Goal: Information Seeking & Learning: Learn about a topic

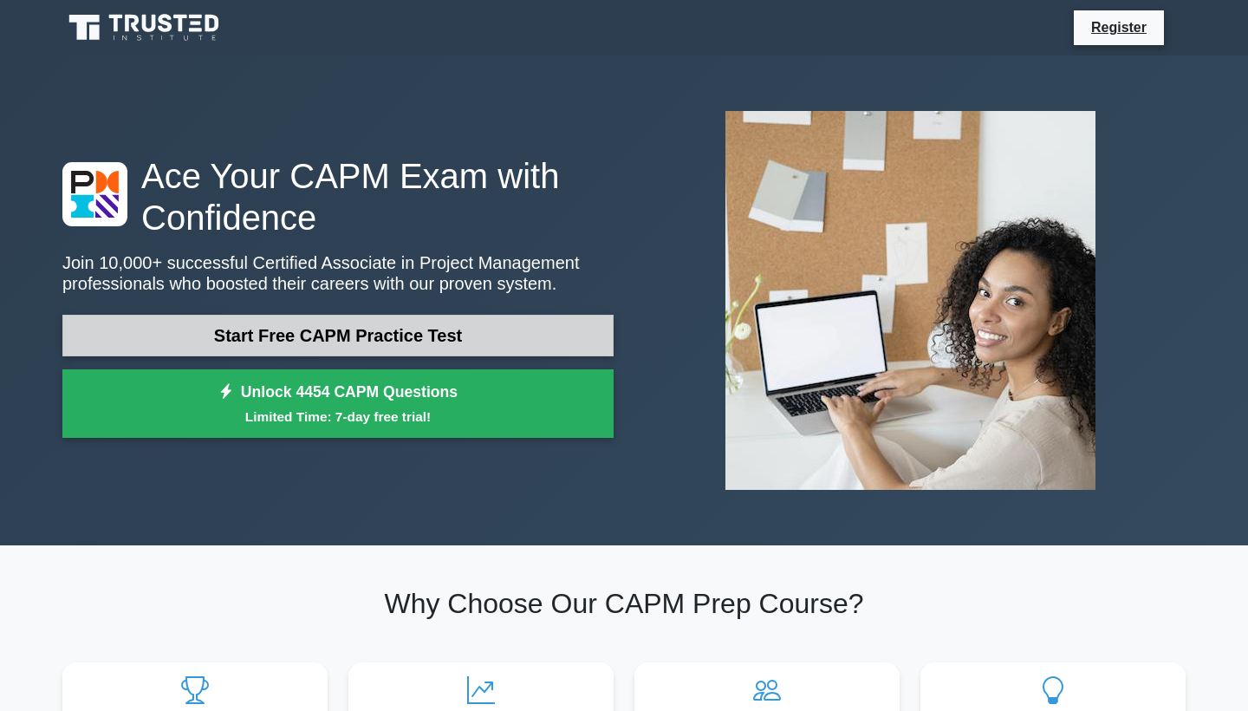
click at [460, 332] on link "Start Free CAPM Practice Test" at bounding box center [337, 336] width 551 height 42
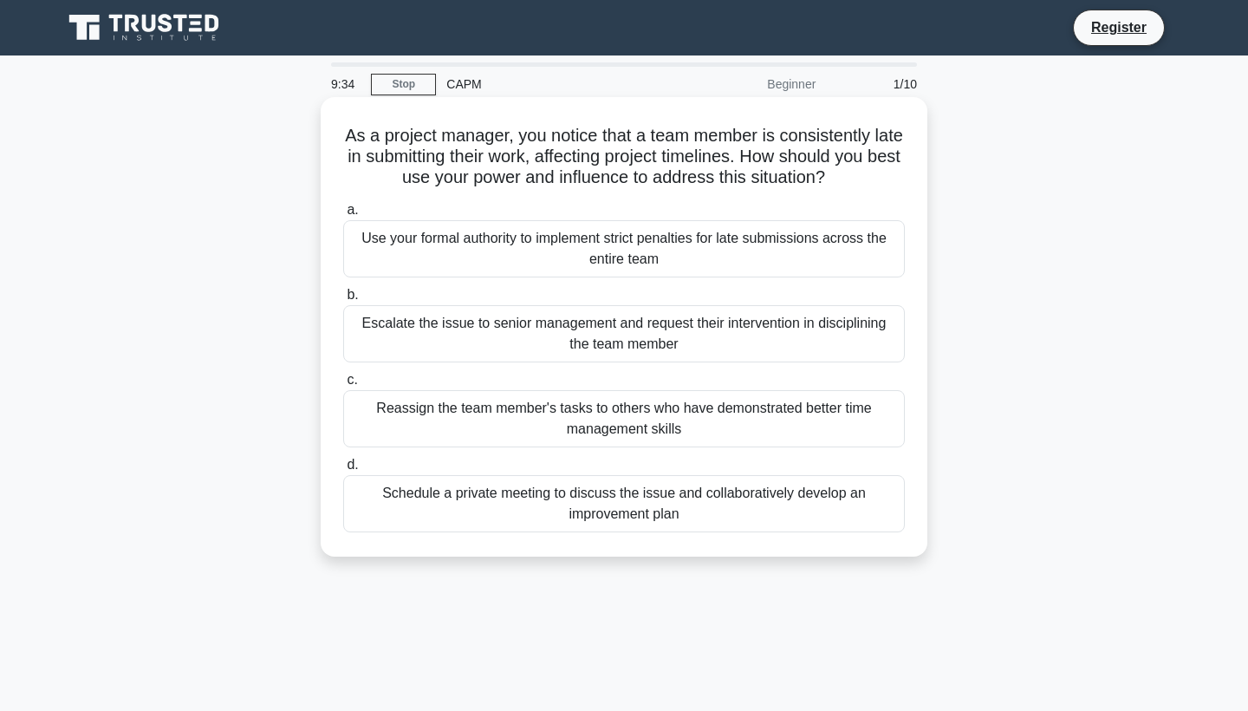
click at [589, 505] on div "Schedule a private meeting to discuss the issue and collaboratively develop an …" at bounding box center [624, 503] width 562 height 57
click at [343, 471] on input "d. Schedule a private meeting to discuss the issue and collaboratively develop …" at bounding box center [343, 464] width 0 height 11
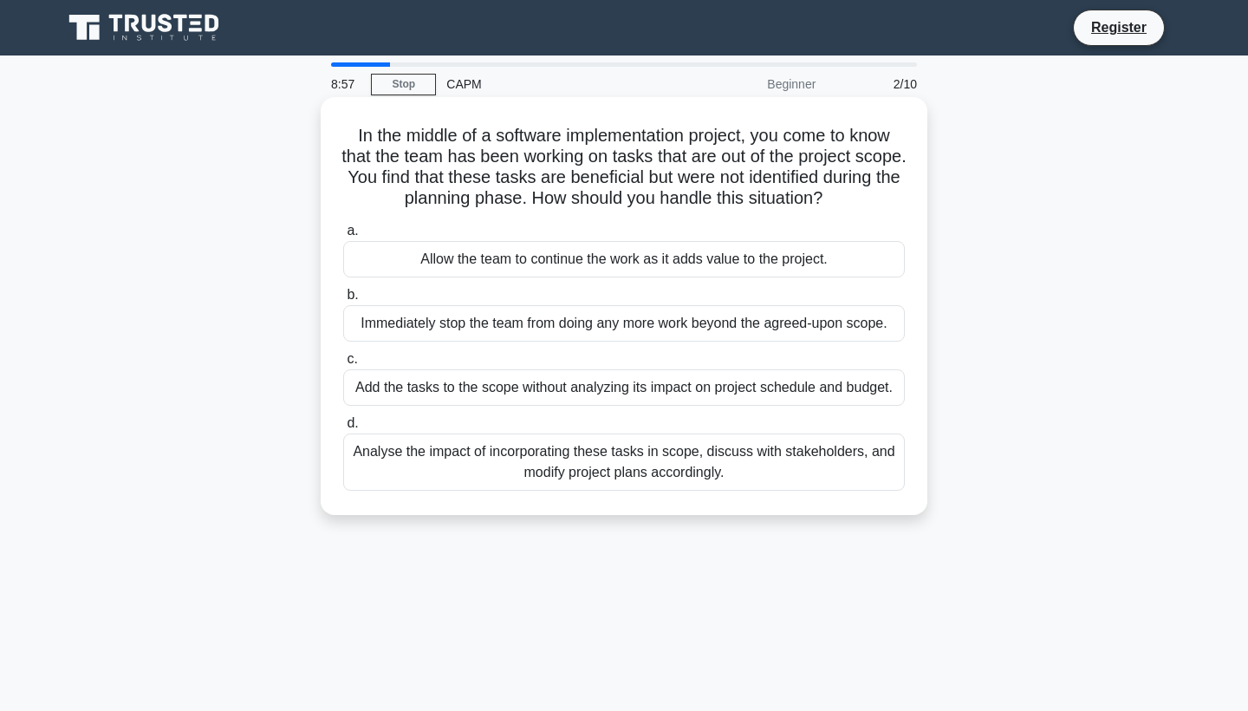
click at [584, 465] on div "Analyse the impact of incorporating these tasks in scope, discuss with stakehol…" at bounding box center [624, 461] width 562 height 57
click at [343, 429] on input "d. Analyse the impact of incorporating these tasks in scope, discuss with stake…" at bounding box center [343, 423] width 0 height 11
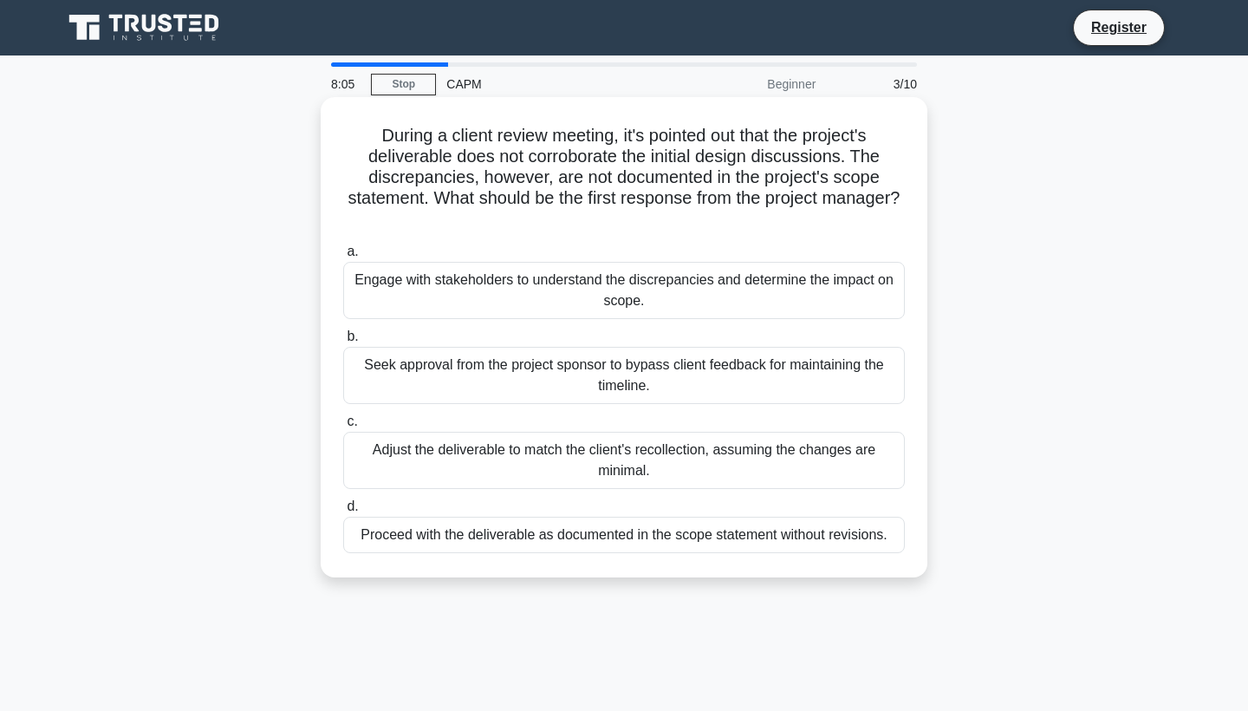
click at [670, 289] on div "Engage with stakeholders to understand the discrepancies and determine the impa…" at bounding box center [624, 290] width 562 height 57
click at [343, 257] on input "a. Engage with stakeholders to understand the discrepancies and determine the i…" at bounding box center [343, 251] width 0 height 11
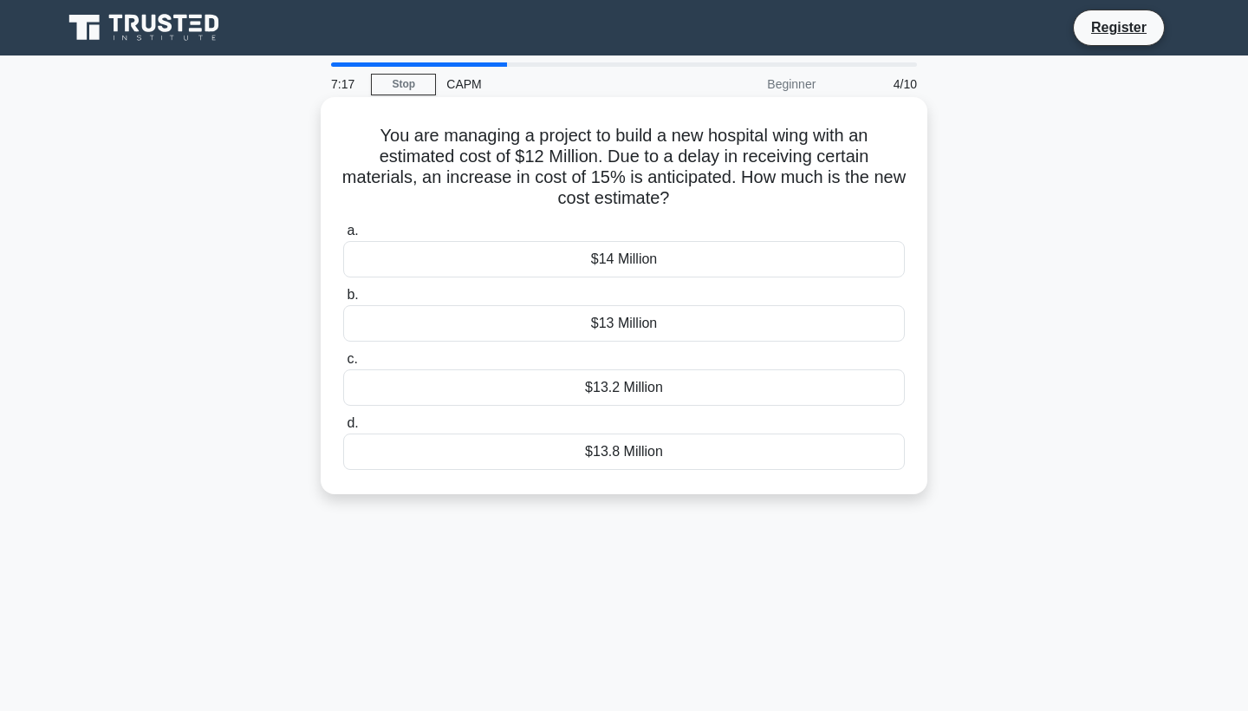
click at [622, 397] on div "$13.2 Million" at bounding box center [624, 387] width 562 height 36
click at [343, 365] on input "c. $13.2 Million" at bounding box center [343, 359] width 0 height 11
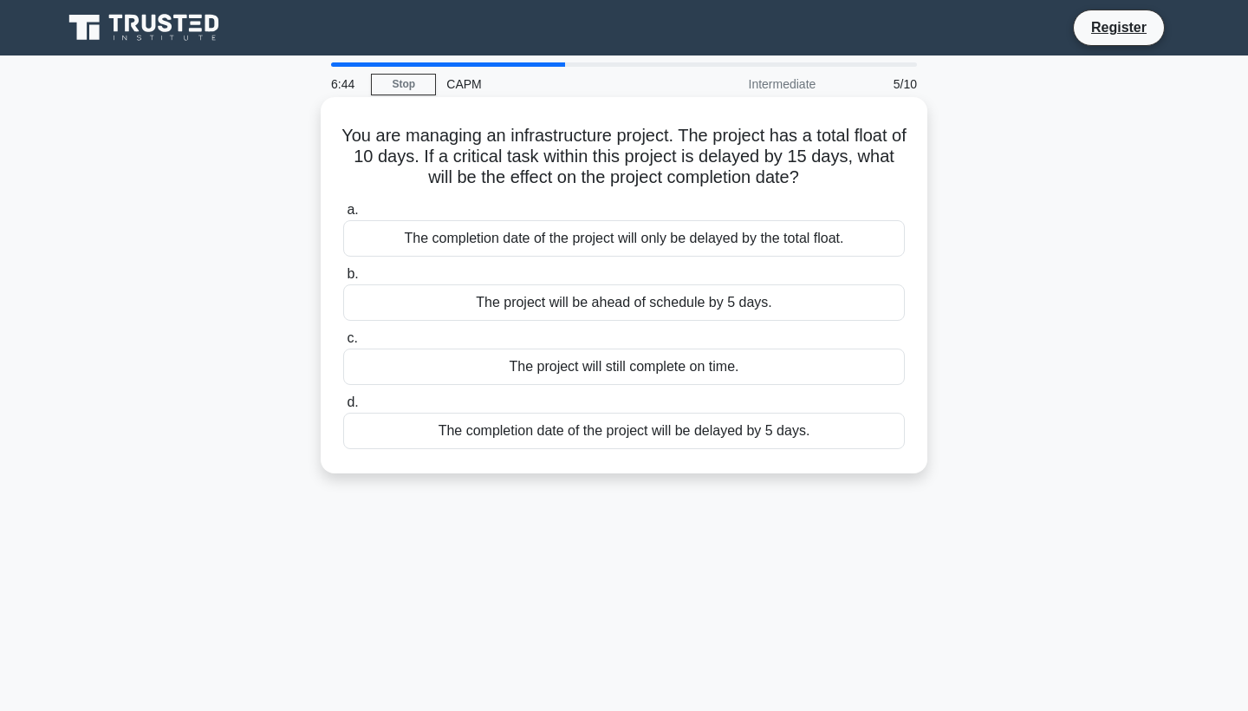
click at [626, 425] on div "The completion date of the project will be delayed by 5 days." at bounding box center [624, 431] width 562 height 36
click at [343, 408] on input "d. The completion date of the project will be delayed by 5 days." at bounding box center [343, 402] width 0 height 11
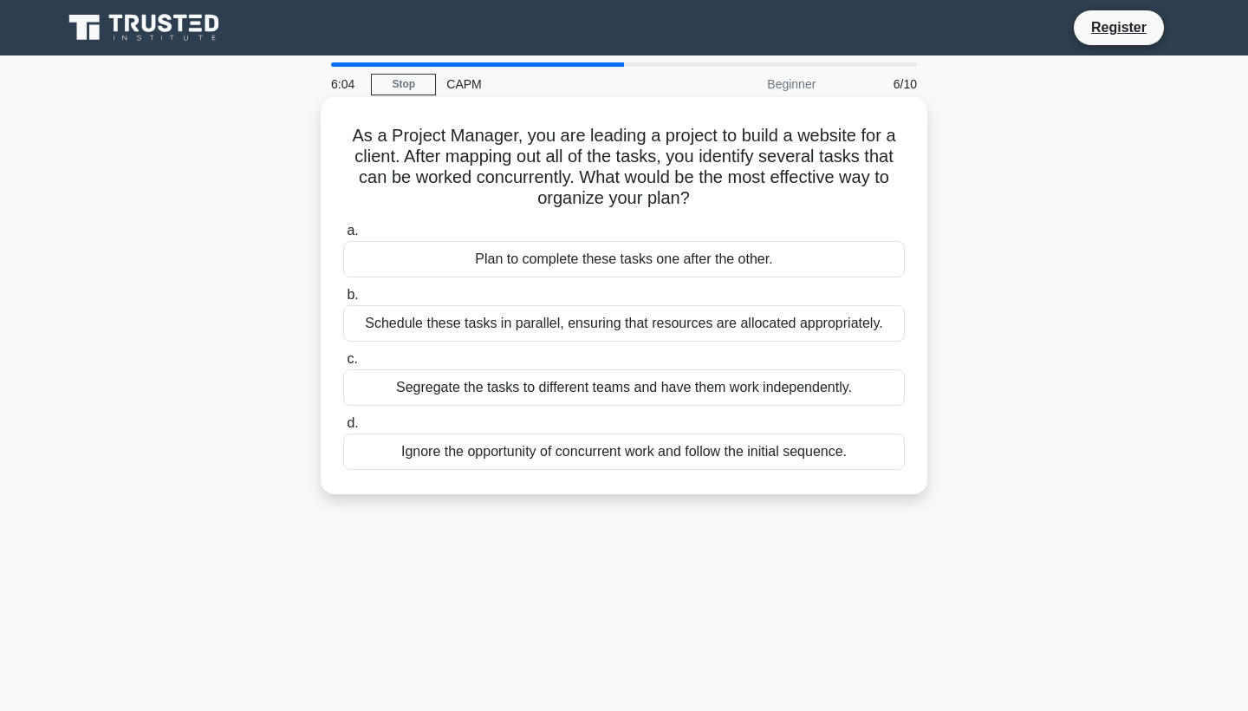
click at [585, 383] on div "Segregate the tasks to different teams and have them work independently." at bounding box center [624, 387] width 562 height 36
click at [343, 365] on input "c. Segregate the tasks to different teams and have them work independently." at bounding box center [343, 359] width 0 height 11
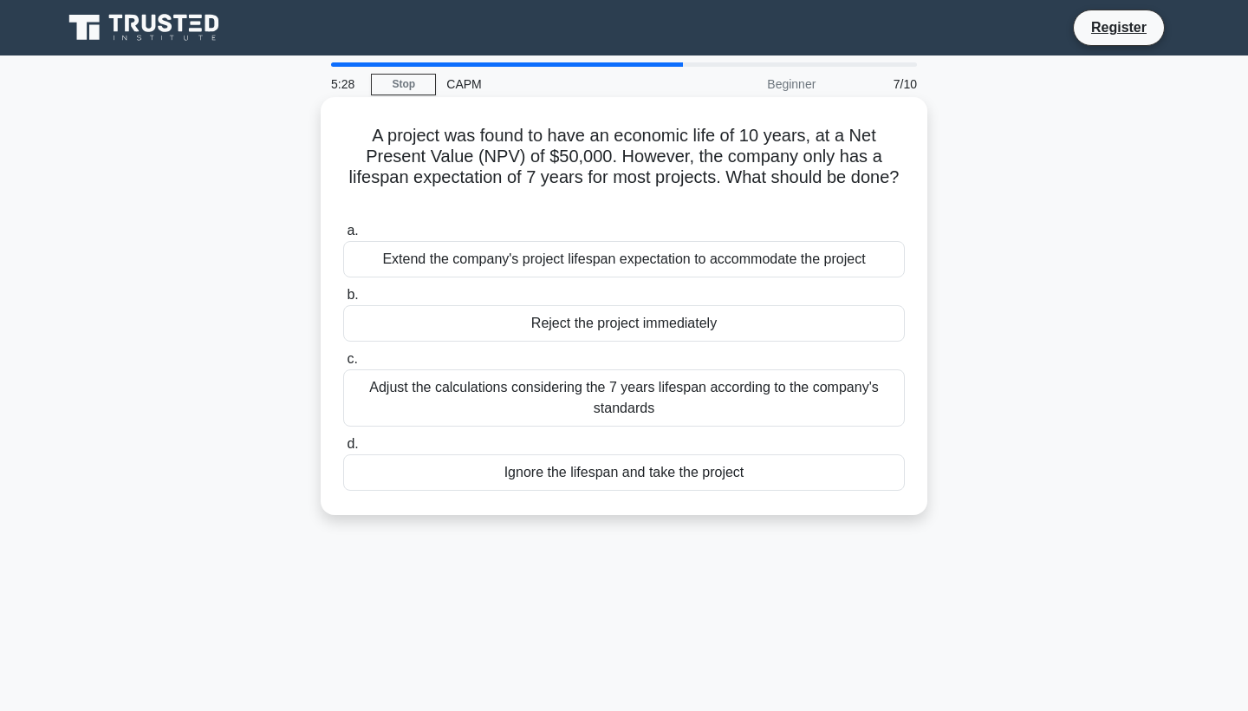
click at [626, 396] on div "Adjust the calculations considering the 7 years lifespan according to the compa…" at bounding box center [624, 397] width 562 height 57
click at [343, 365] on input "c. Adjust the calculations considering the 7 years lifespan according to the co…" at bounding box center [343, 359] width 0 height 11
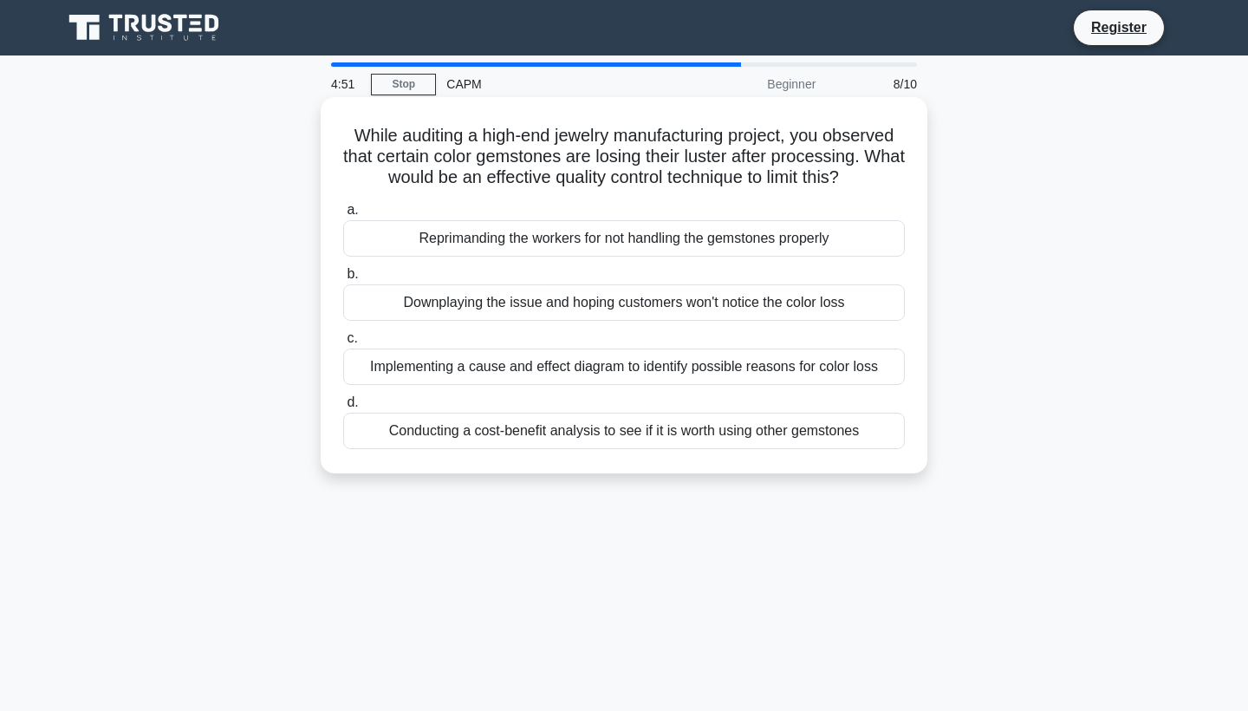
click at [655, 372] on div "Implementing a cause and effect diagram to identify possible reasons for color …" at bounding box center [624, 367] width 562 height 36
click at [343, 344] on input "c. Implementing a cause and effect diagram to identify possible reasons for col…" at bounding box center [343, 338] width 0 height 11
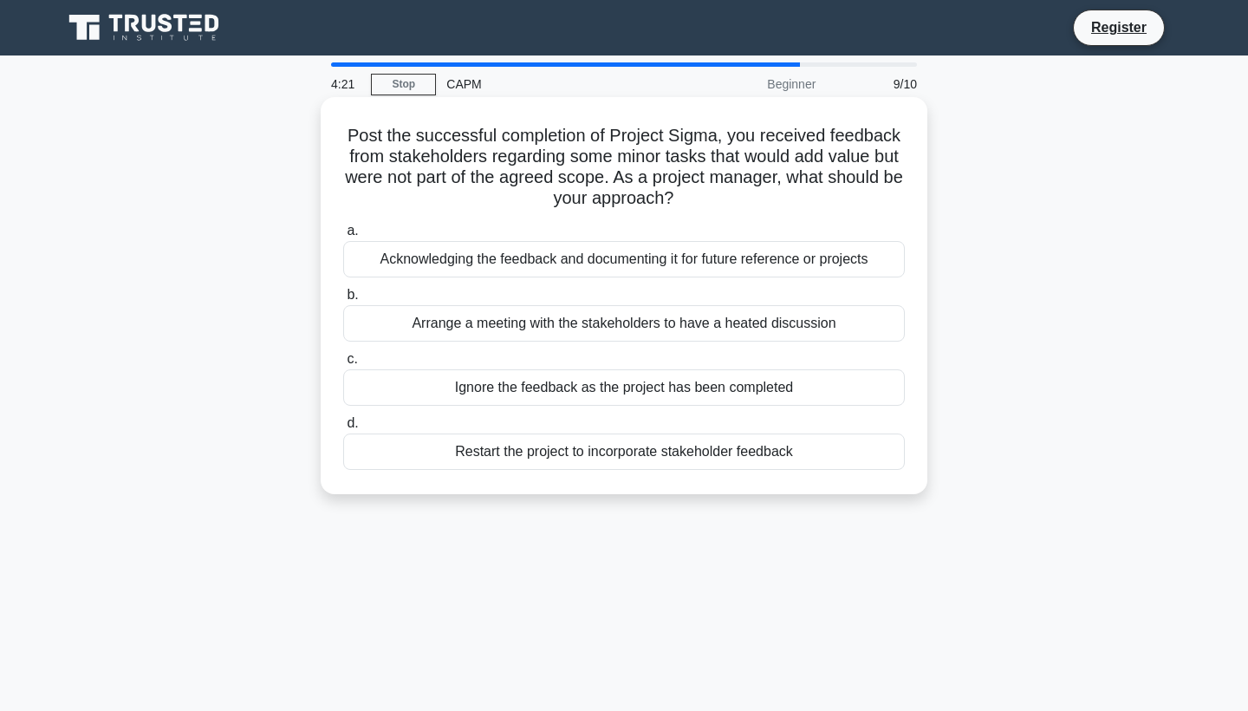
click at [745, 263] on div "Acknowledging the feedback and documenting it for future reference or projects" at bounding box center [624, 259] width 562 height 36
click at [343, 237] on input "a. Acknowledging the feedback and documenting it for future reference or projec…" at bounding box center [343, 230] width 0 height 11
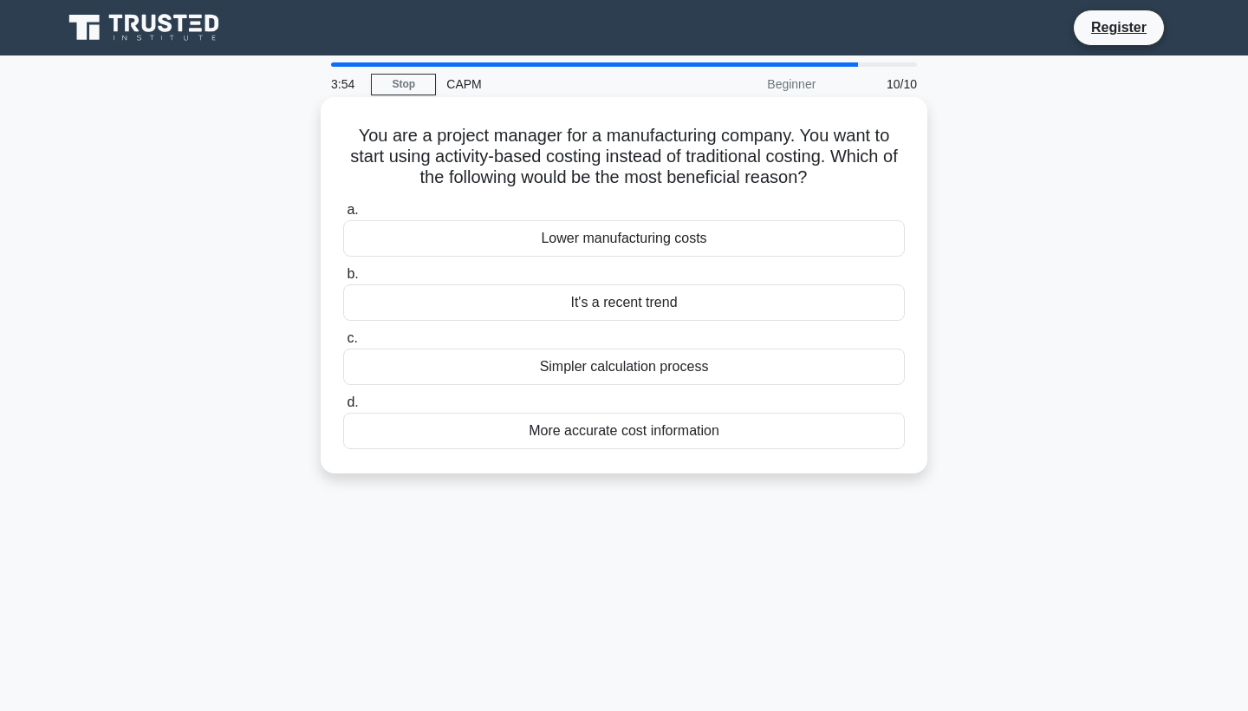
click at [669, 415] on div "More accurate cost information" at bounding box center [624, 431] width 562 height 36
click at [343, 408] on input "d. More accurate cost information" at bounding box center [343, 402] width 0 height 11
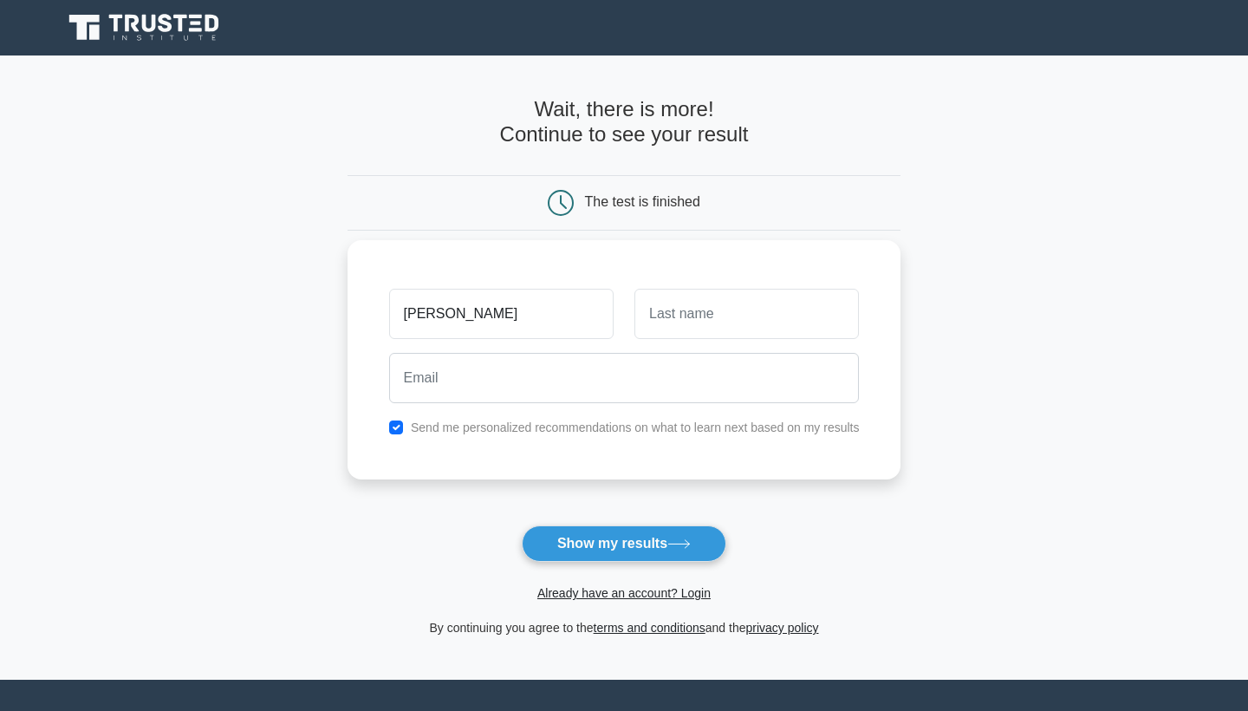
type input "[PERSON_NAME]"
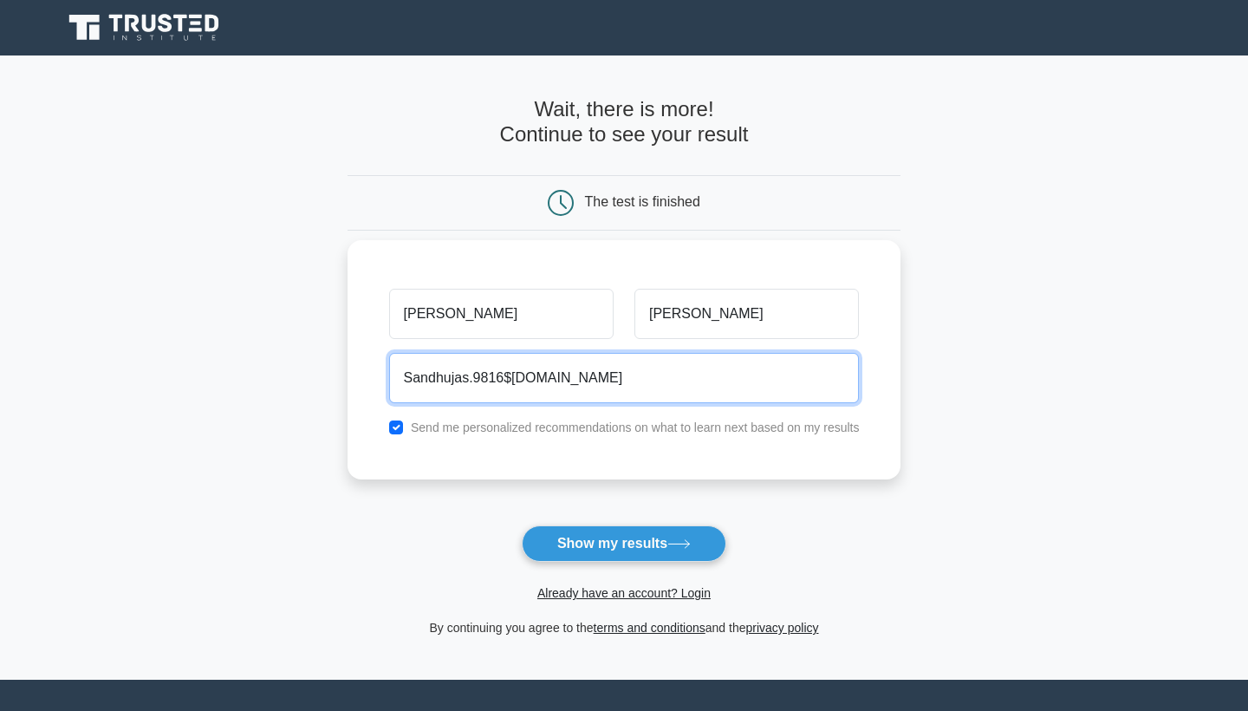
click at [509, 377] on input "Sandhujas.9816$[DOMAIN_NAME]" at bounding box center [624, 378] width 471 height 50
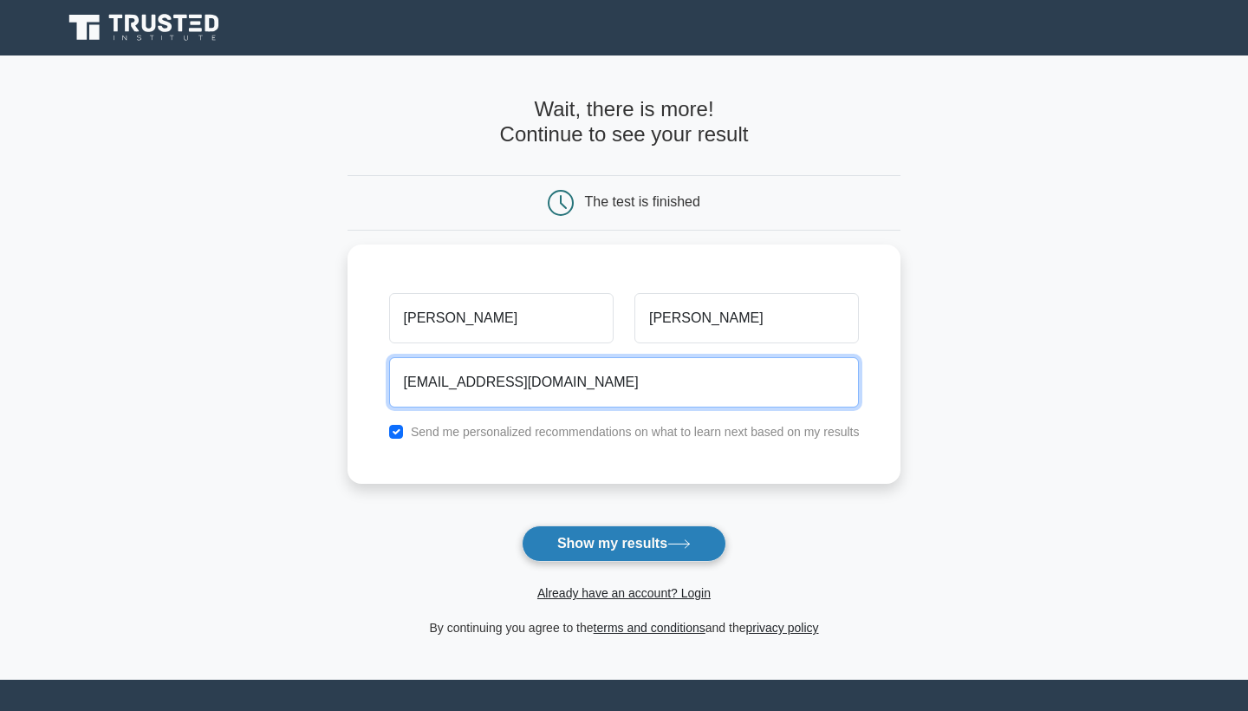
type input "[EMAIL_ADDRESS][DOMAIN_NAME]"
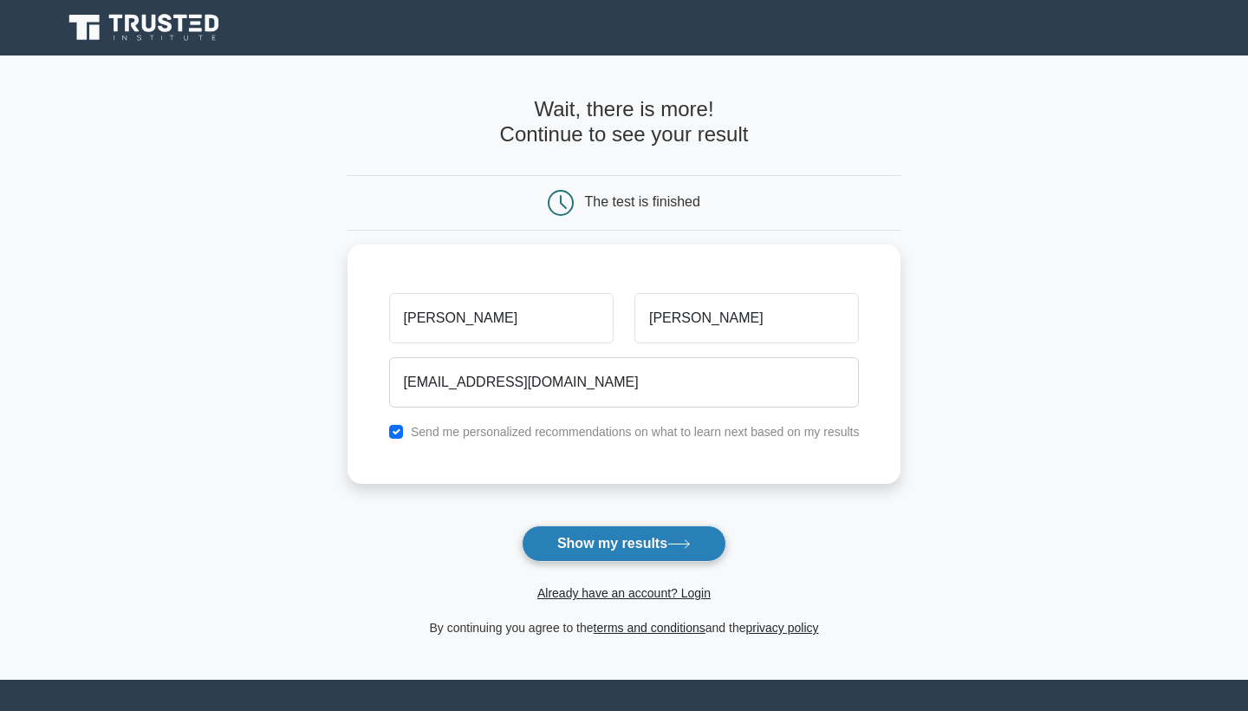
click at [579, 538] on button "Show my results" at bounding box center [624, 543] width 205 height 36
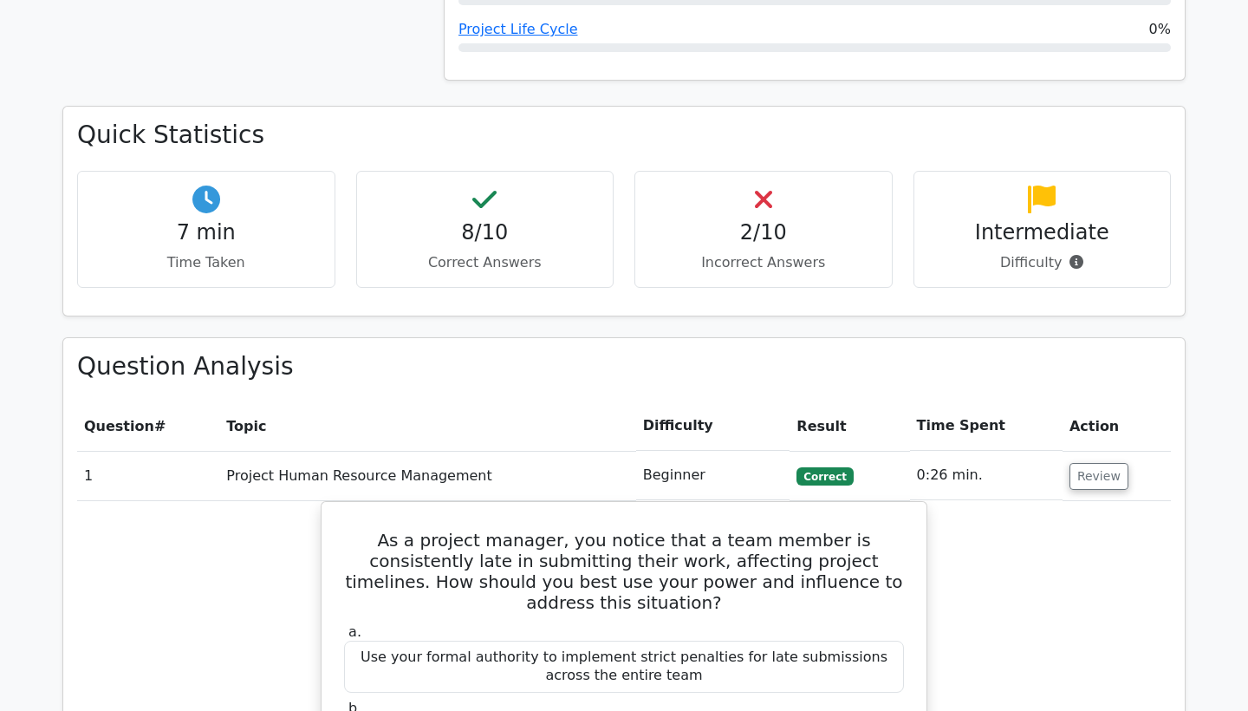
scroll to position [1052, 0]
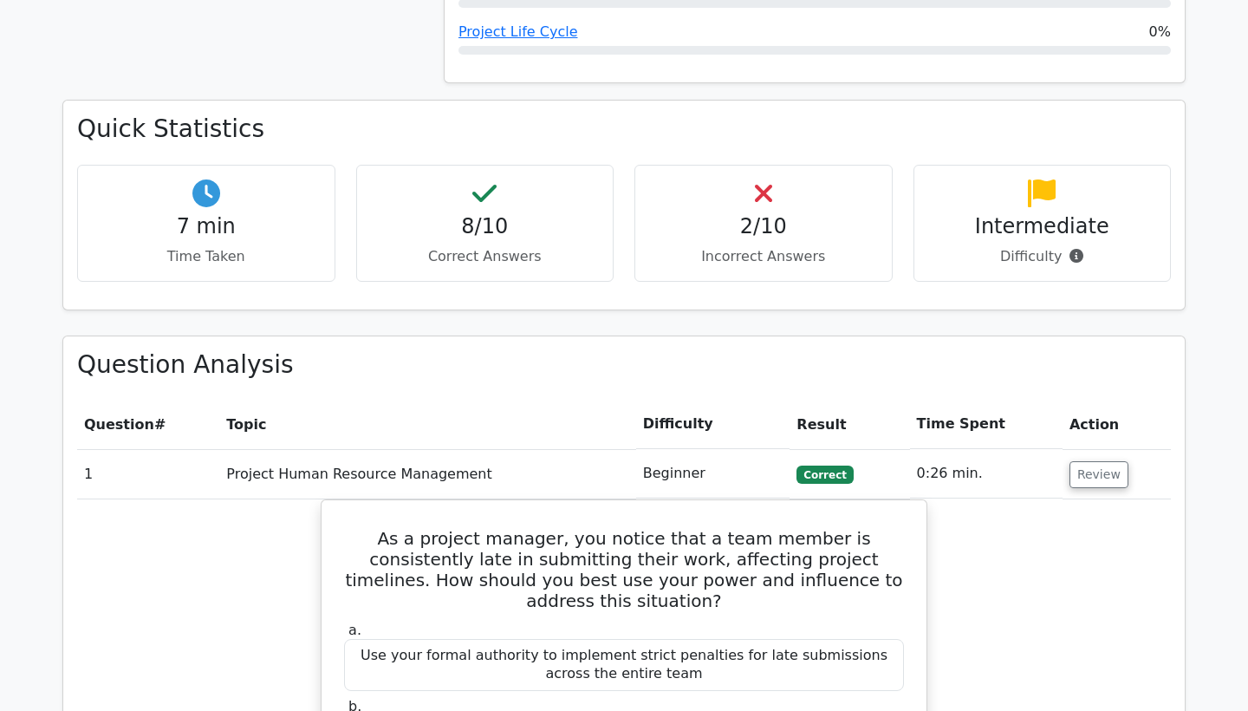
click at [747, 214] on h4 "2/10" at bounding box center [763, 226] width 229 height 25
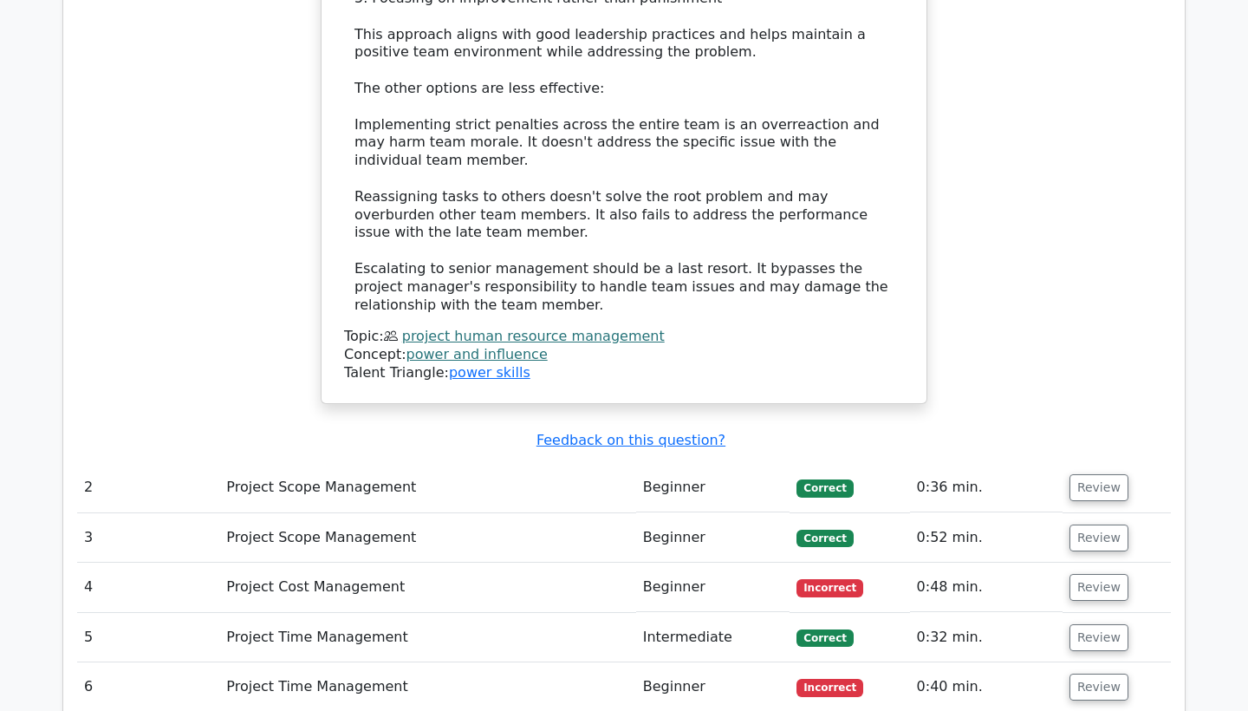
scroll to position [2231, 0]
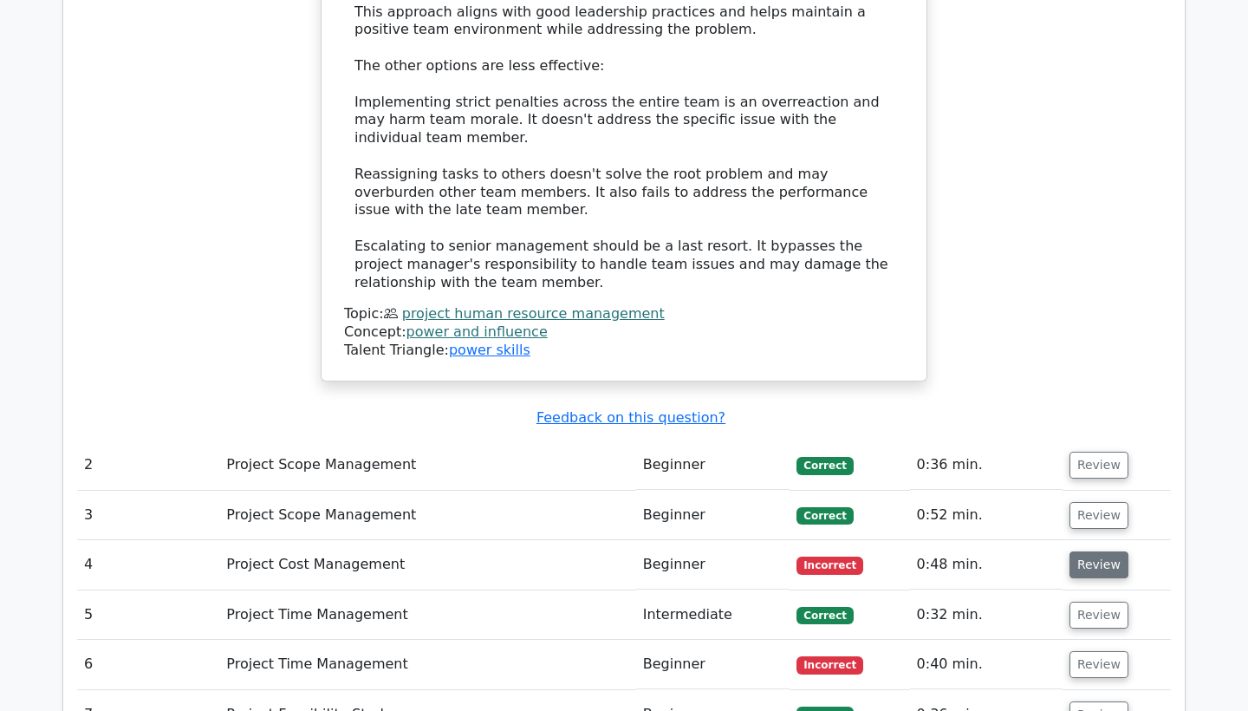
click at [1079, 551] on button "Review" at bounding box center [1099, 564] width 59 height 27
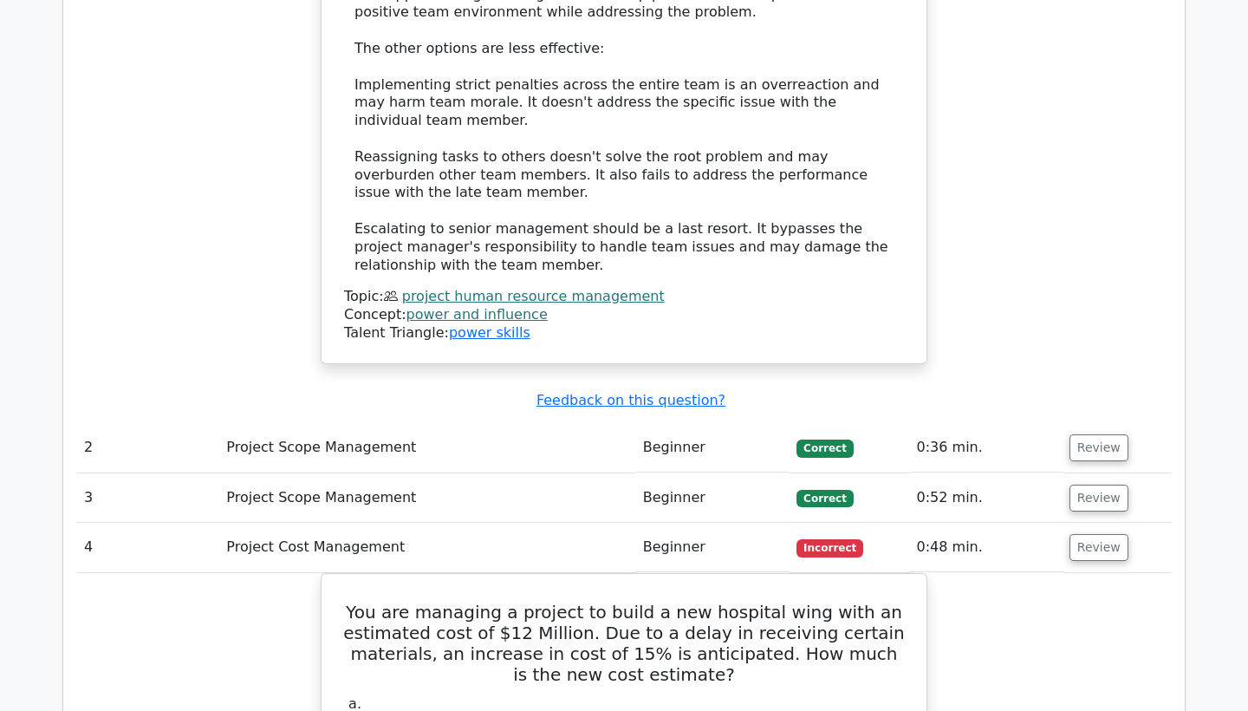
scroll to position [2224, 0]
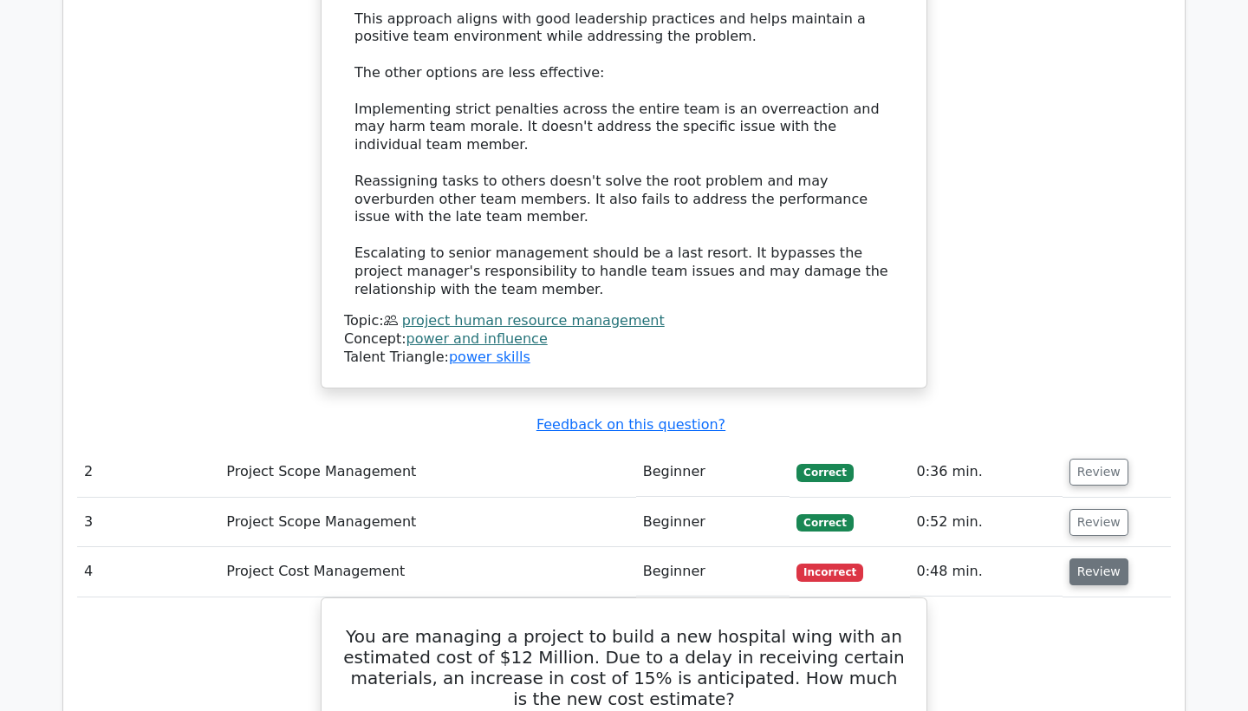
click at [1094, 558] on button "Review" at bounding box center [1099, 571] width 59 height 27
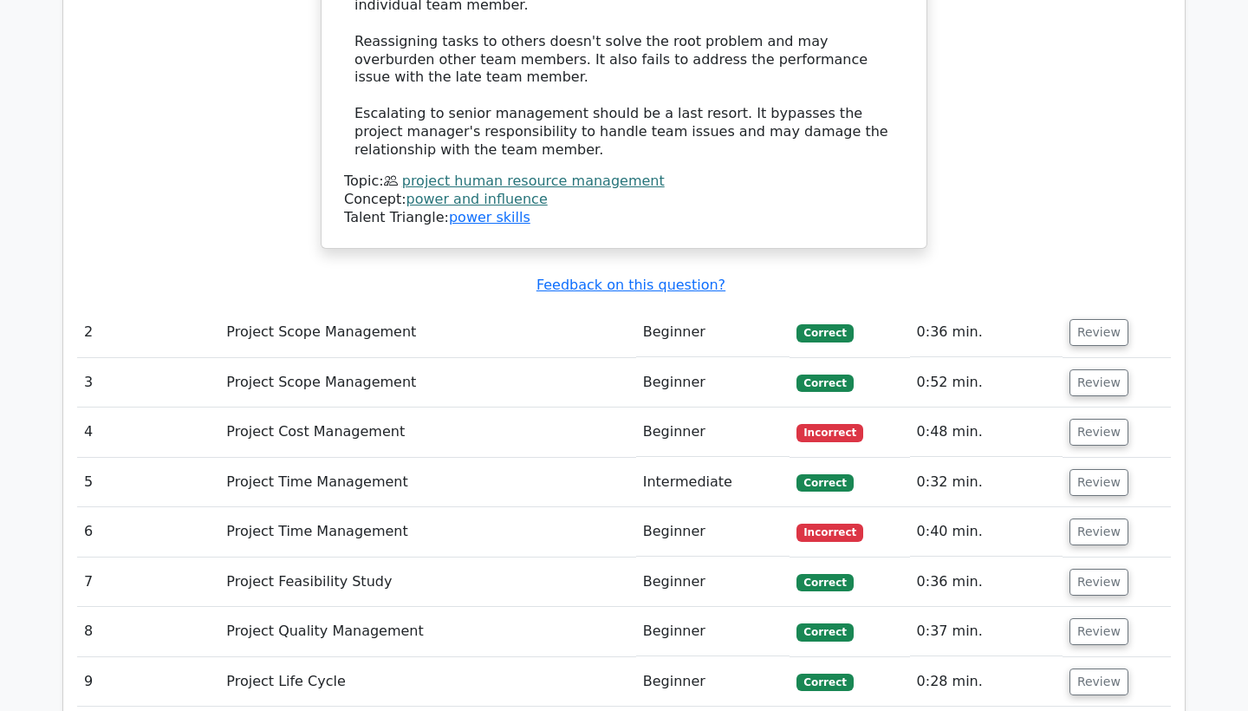
scroll to position [2395, 0]
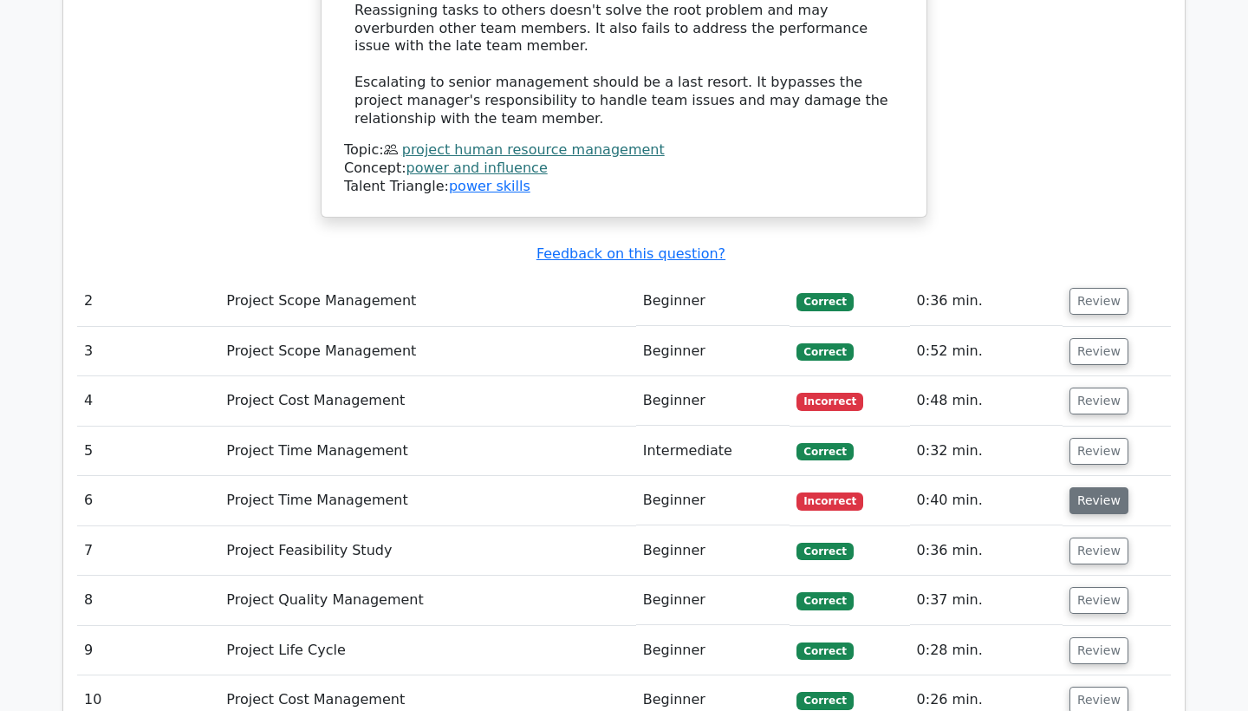
click at [1090, 487] on button "Review" at bounding box center [1099, 500] width 59 height 27
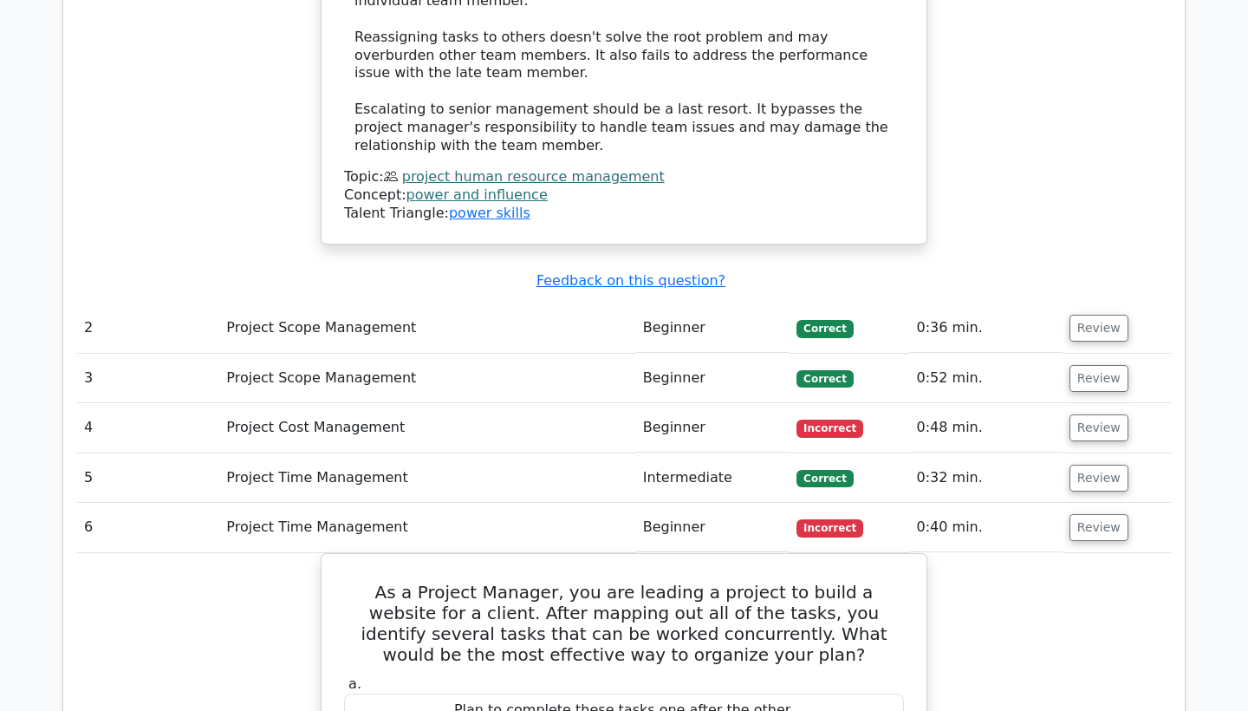
scroll to position [2344, 0]
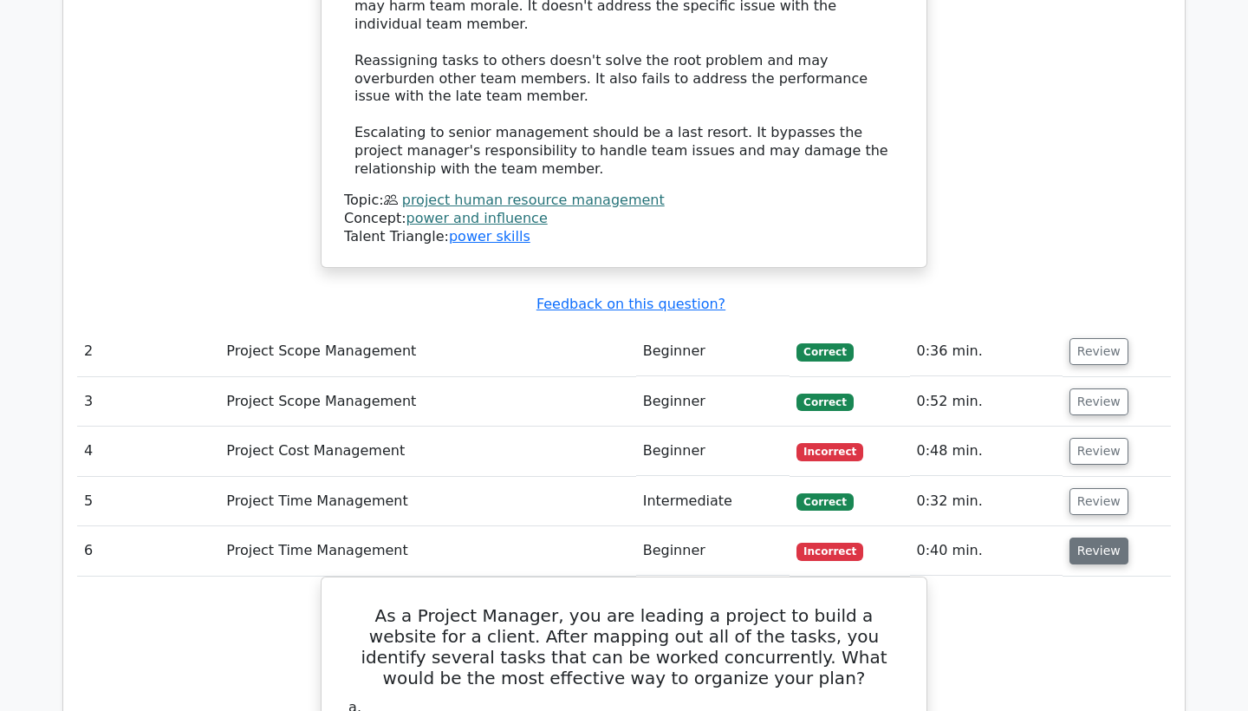
click at [1089, 538] on button "Review" at bounding box center [1099, 551] width 59 height 27
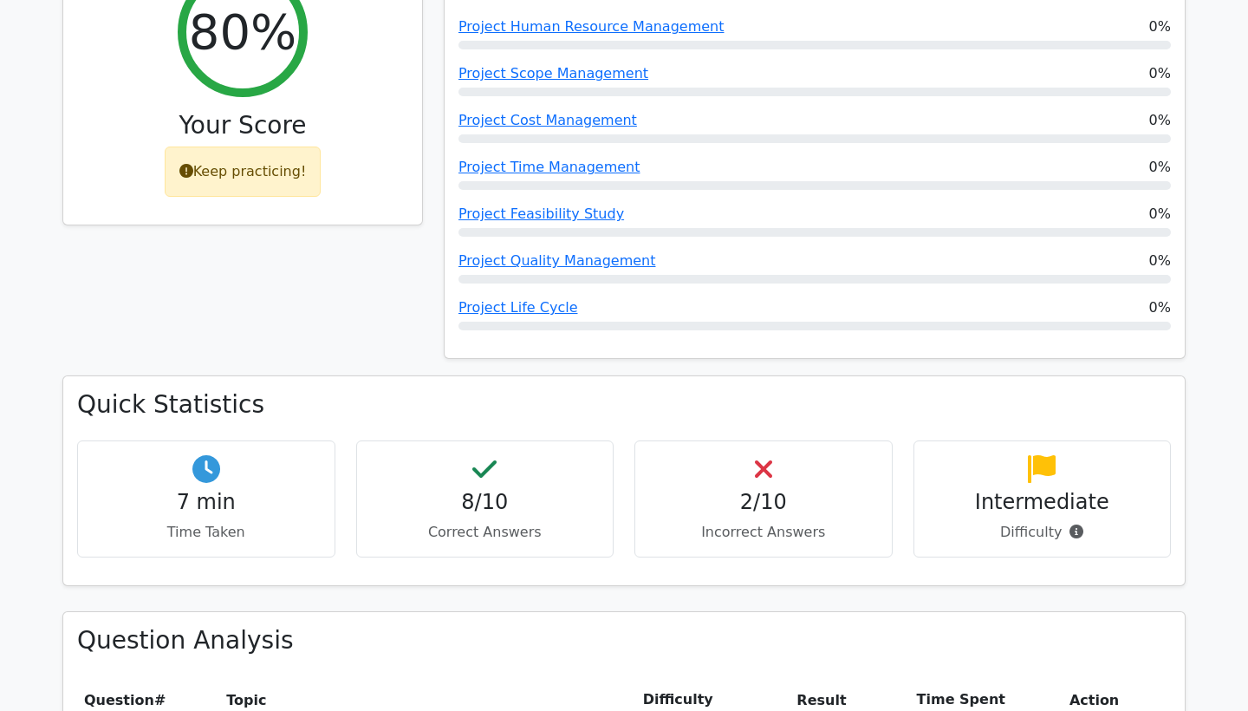
scroll to position [903, 0]
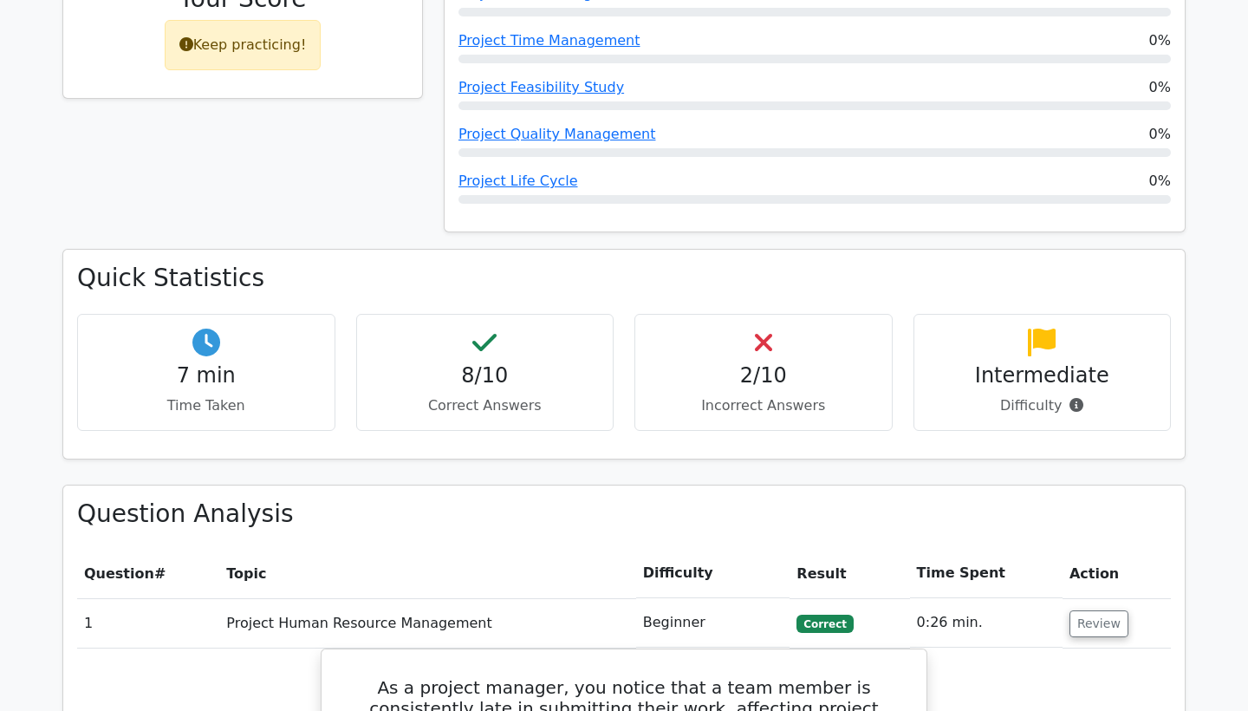
click at [1059, 319] on div "Intermediate Difficulty" at bounding box center [1043, 372] width 258 height 117
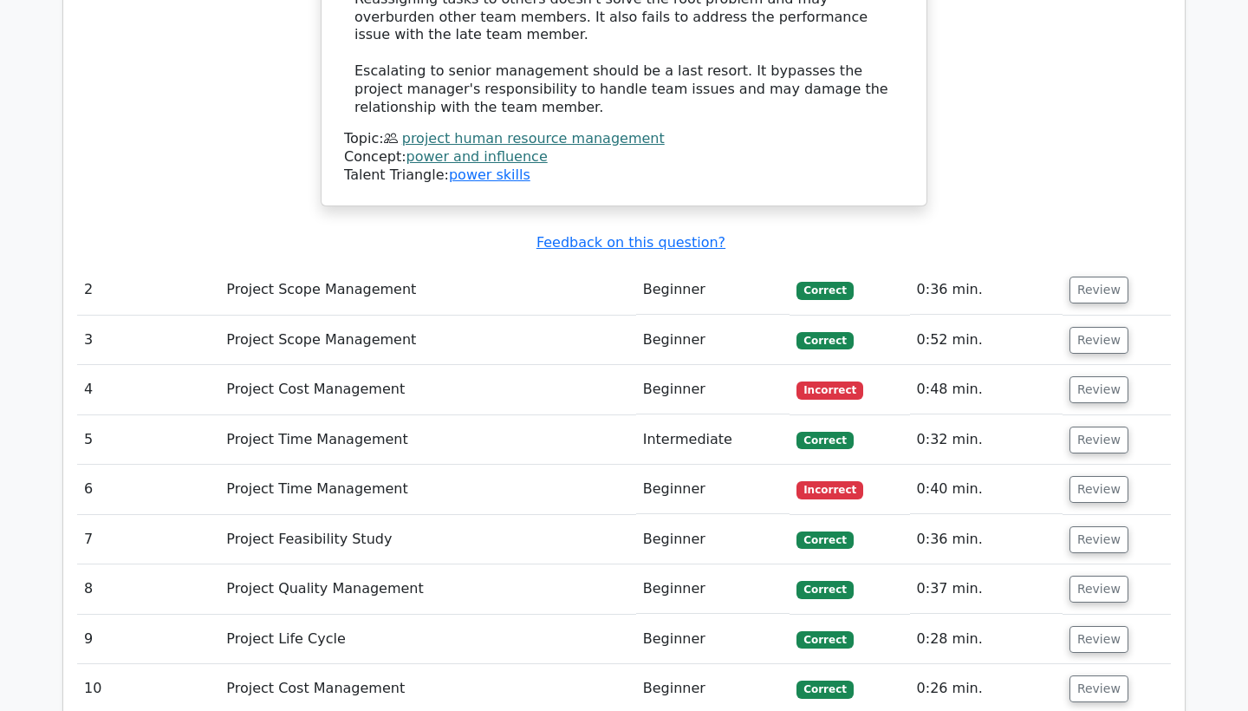
scroll to position [2401, 0]
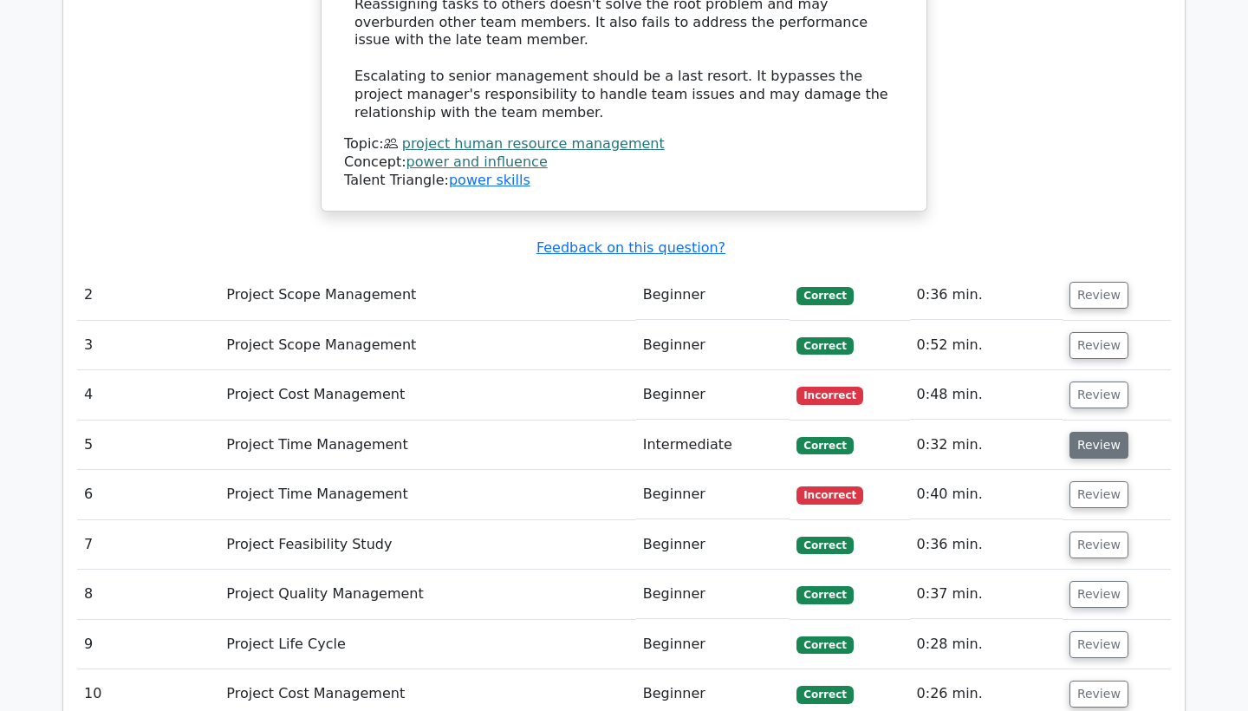
click at [1111, 432] on button "Review" at bounding box center [1099, 445] width 59 height 27
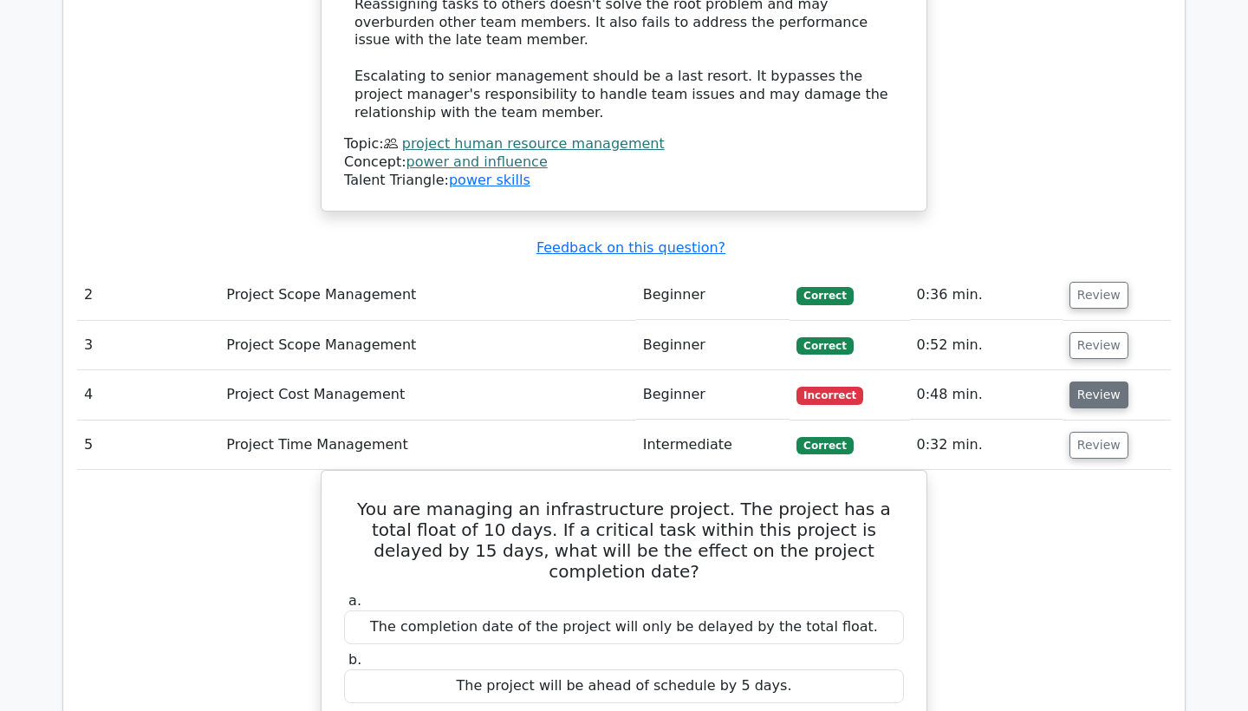
click at [1092, 381] on button "Review" at bounding box center [1099, 394] width 59 height 27
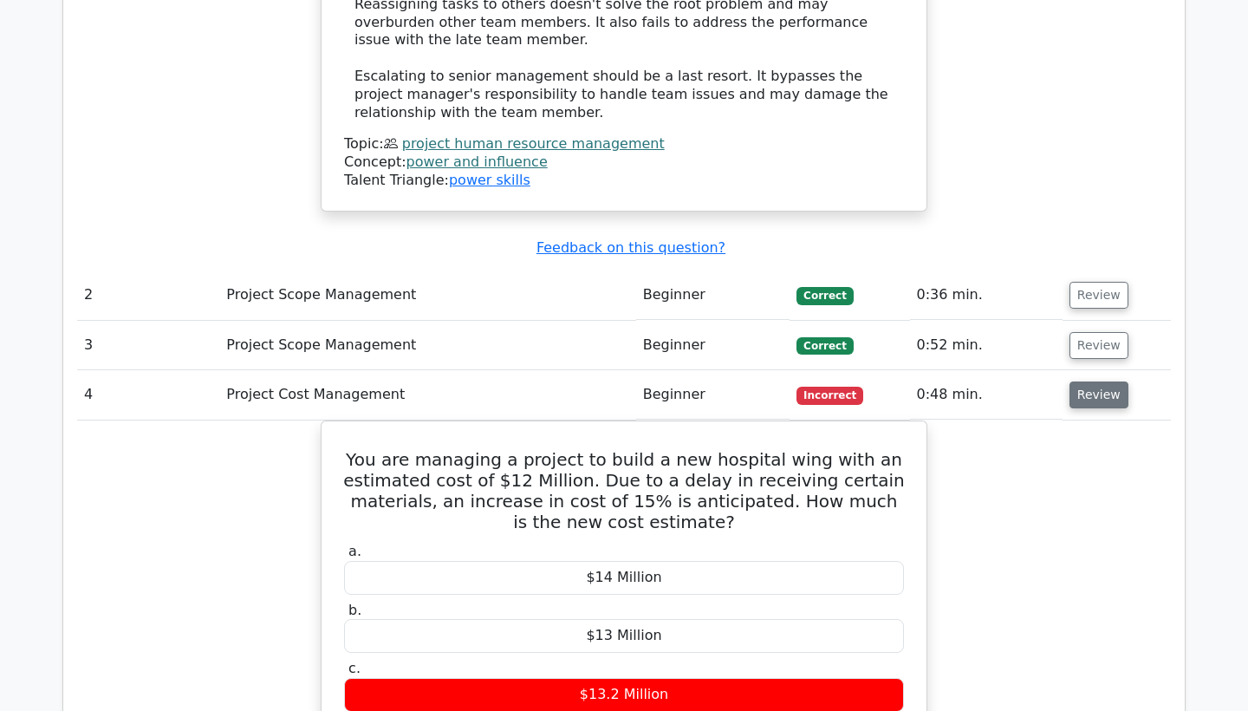
click at [1092, 381] on button "Review" at bounding box center [1099, 394] width 59 height 27
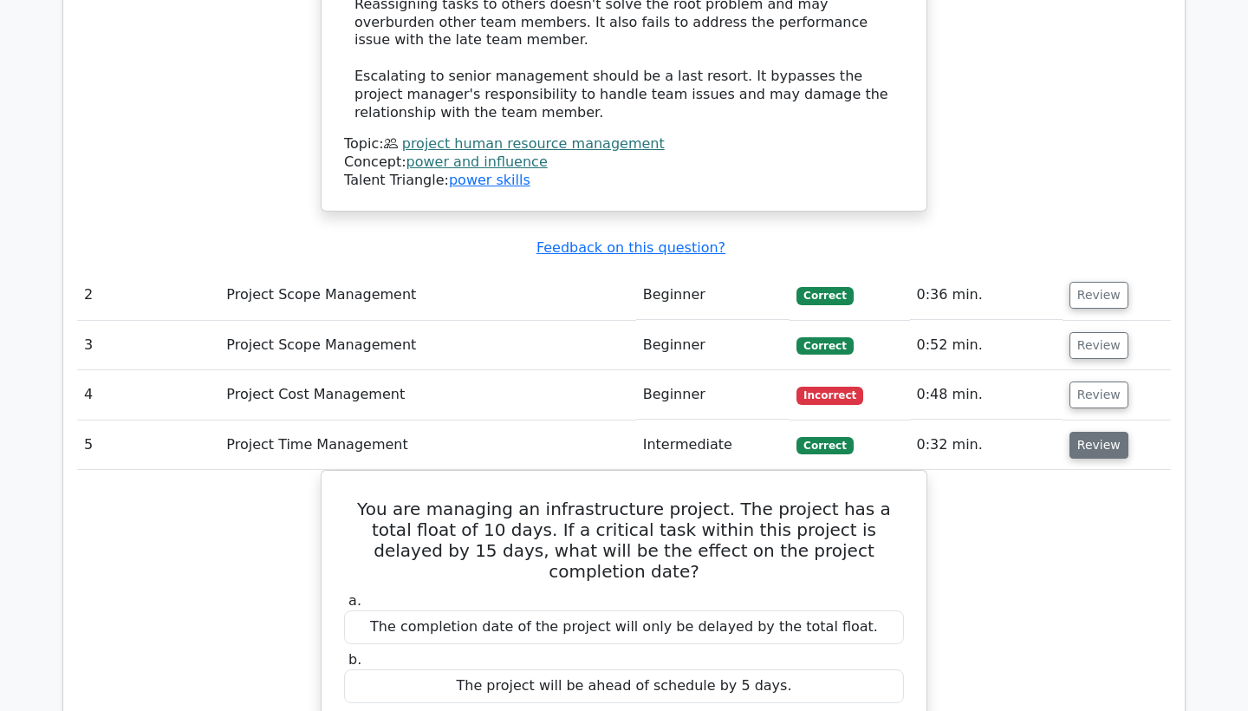
click at [1100, 432] on button "Review" at bounding box center [1099, 445] width 59 height 27
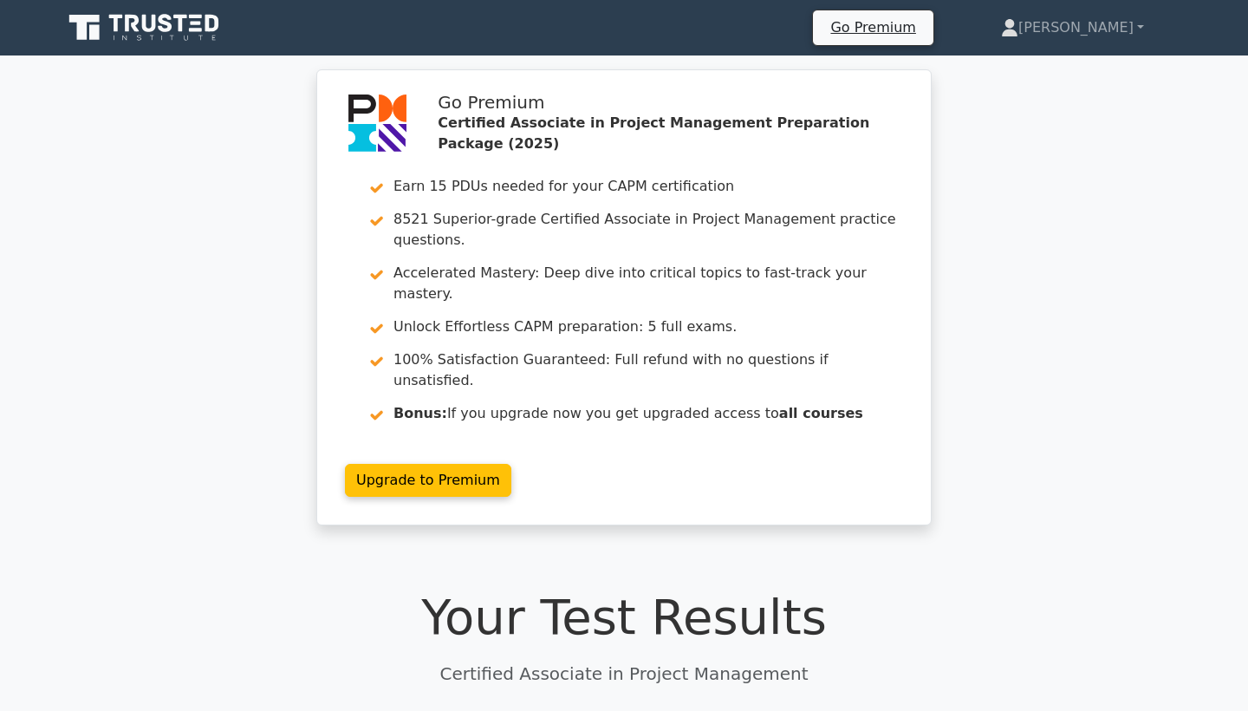
scroll to position [0, 0]
